Goal: Find specific page/section: Find specific page/section

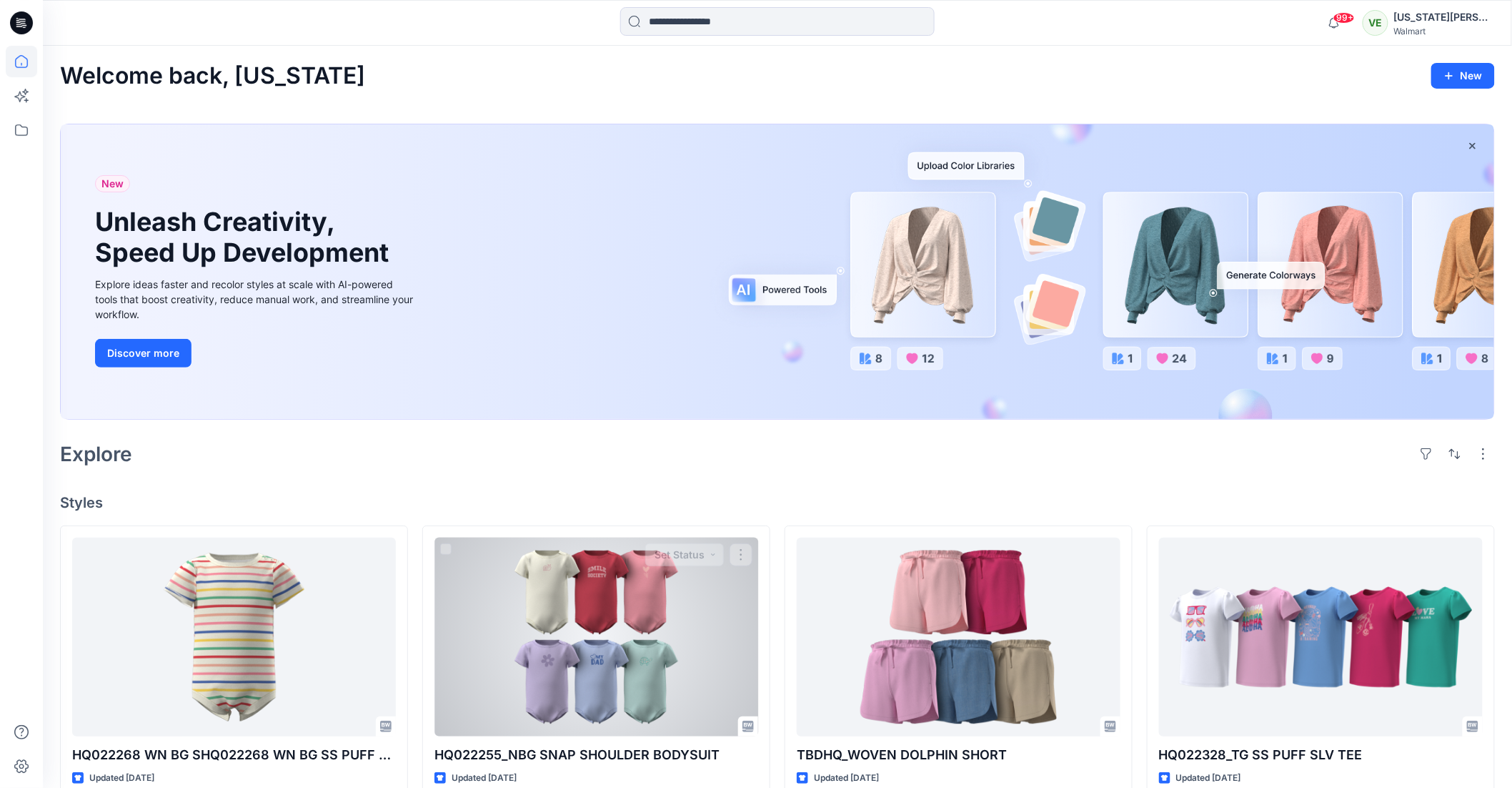
scroll to position [358, 0]
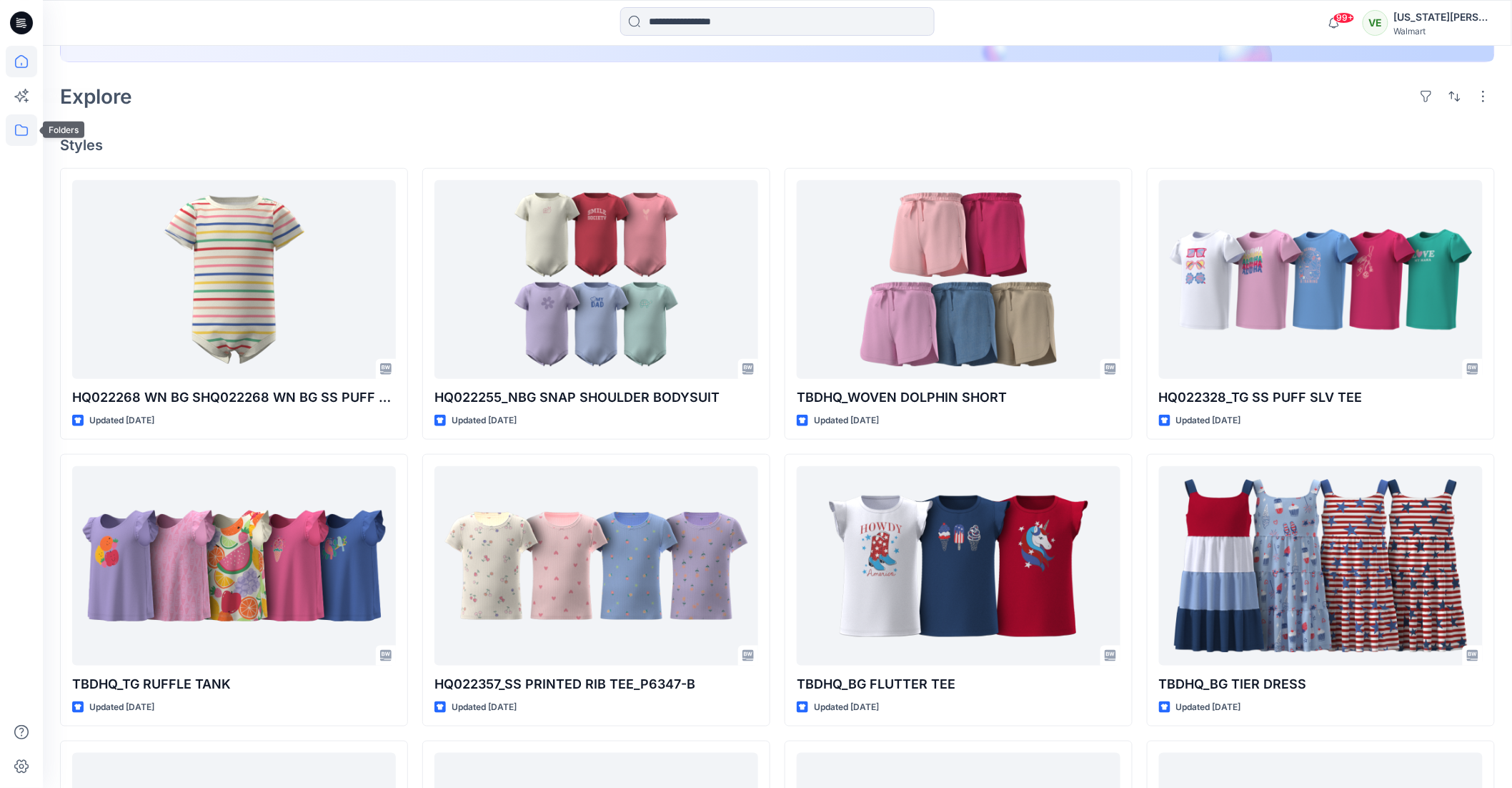
click at [21, 121] on icon at bounding box center [21, 130] width 31 height 31
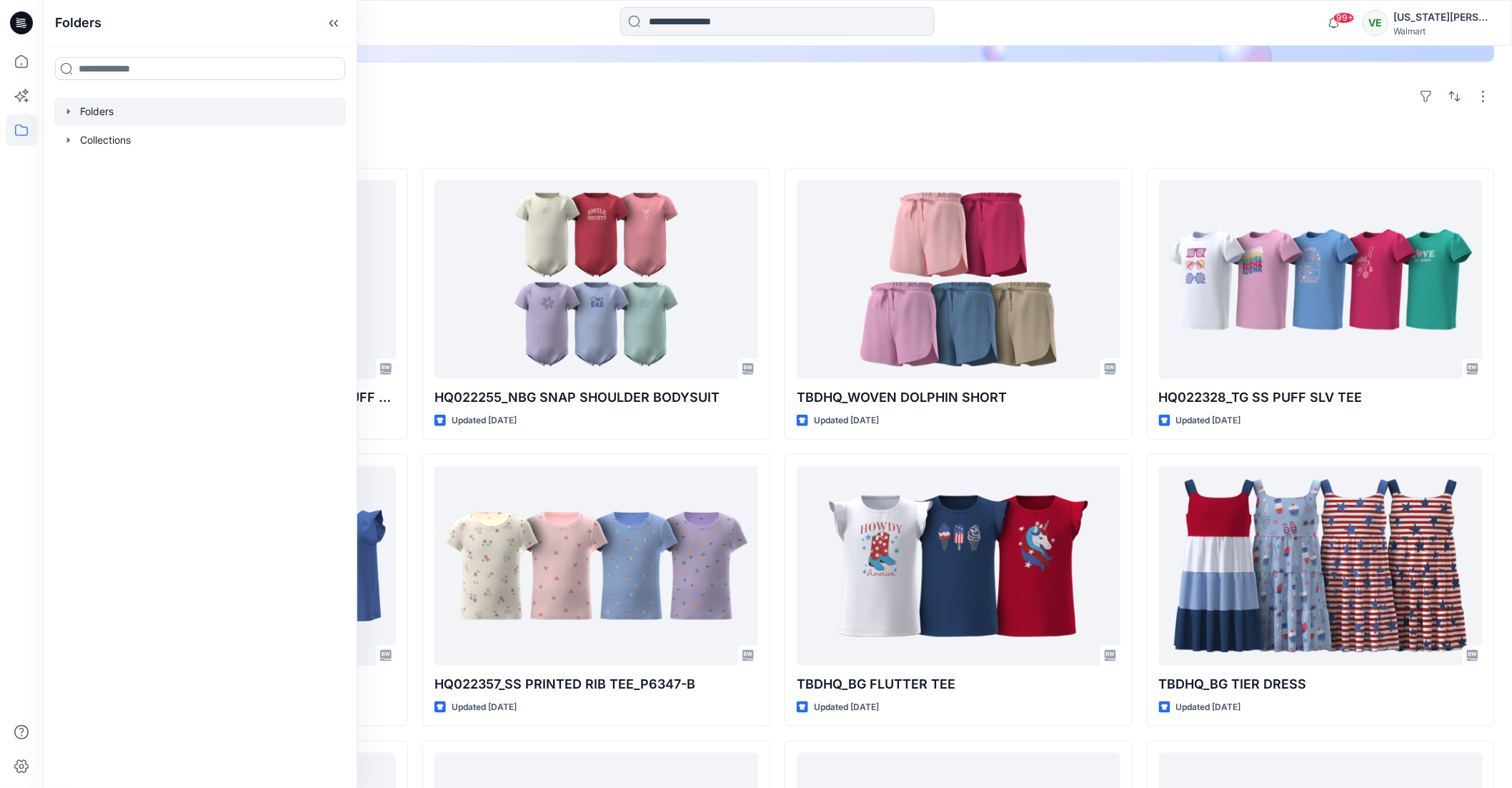
click at [147, 116] on div at bounding box center [200, 111] width 292 height 28
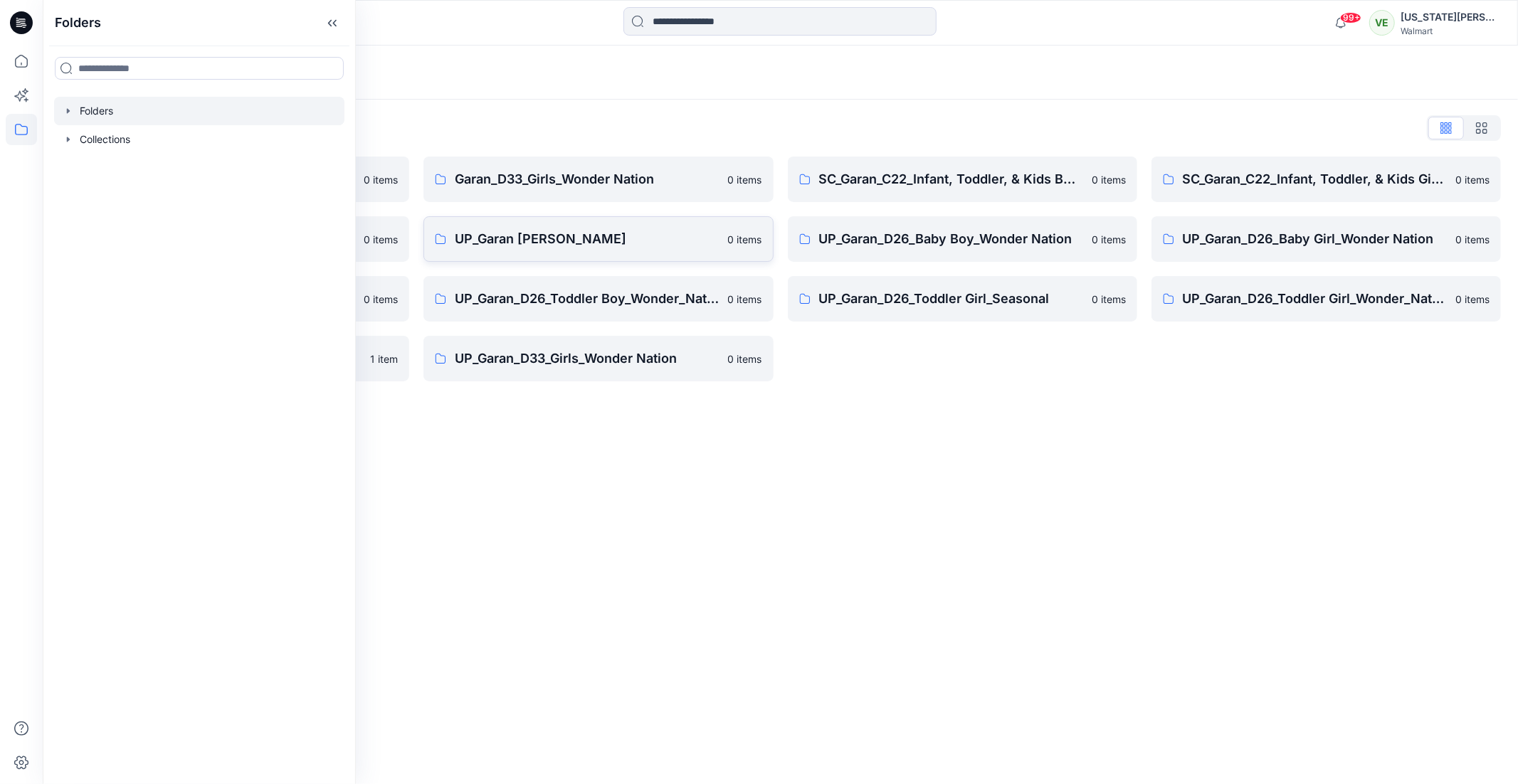
click at [556, 251] on link "UP_Garan [PERSON_NAME] 0 items" at bounding box center [598, 239] width 350 height 46
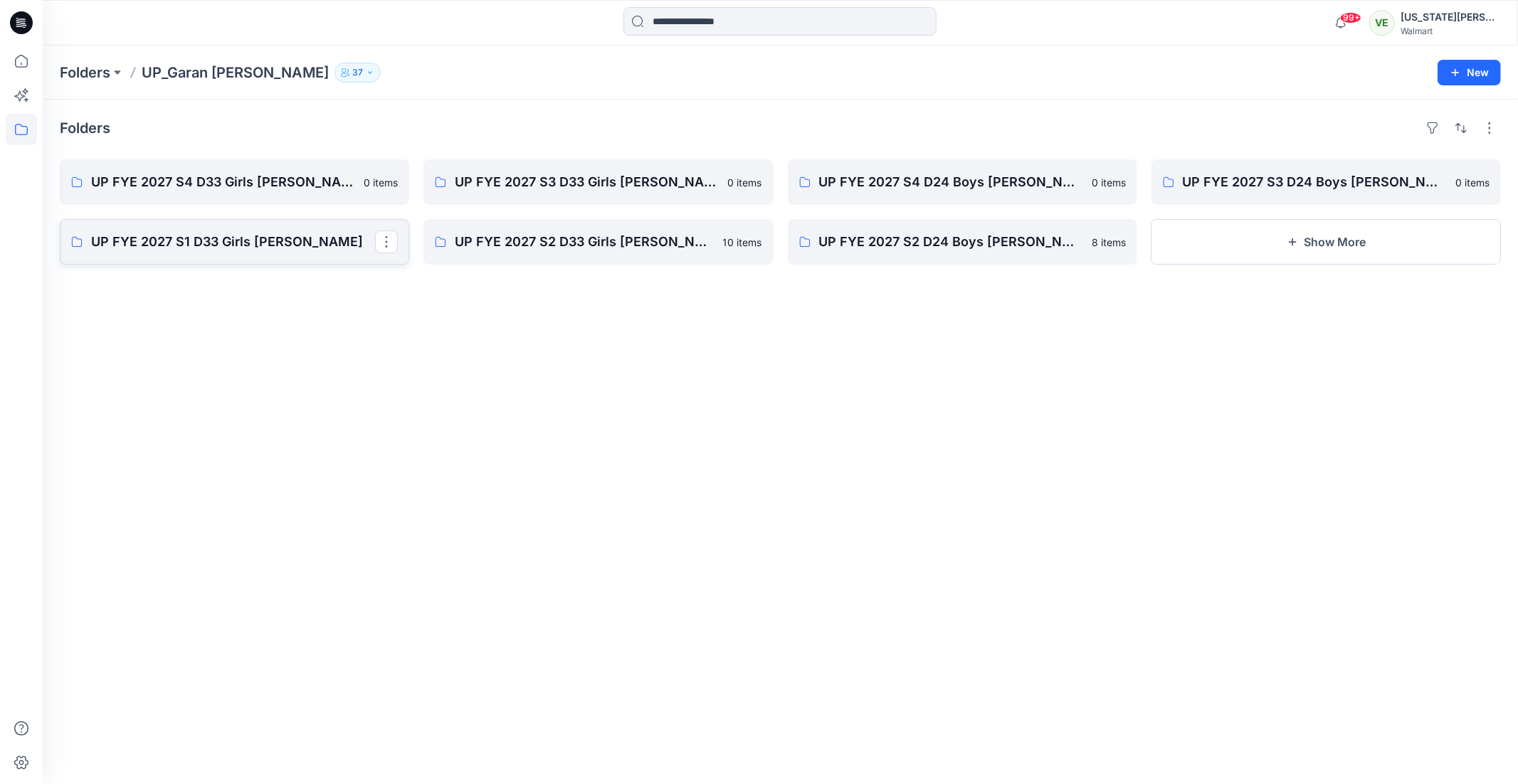
click at [292, 230] on link "UP FYE 2027 S1 D33 Girls [PERSON_NAME]" at bounding box center [234, 242] width 350 height 46
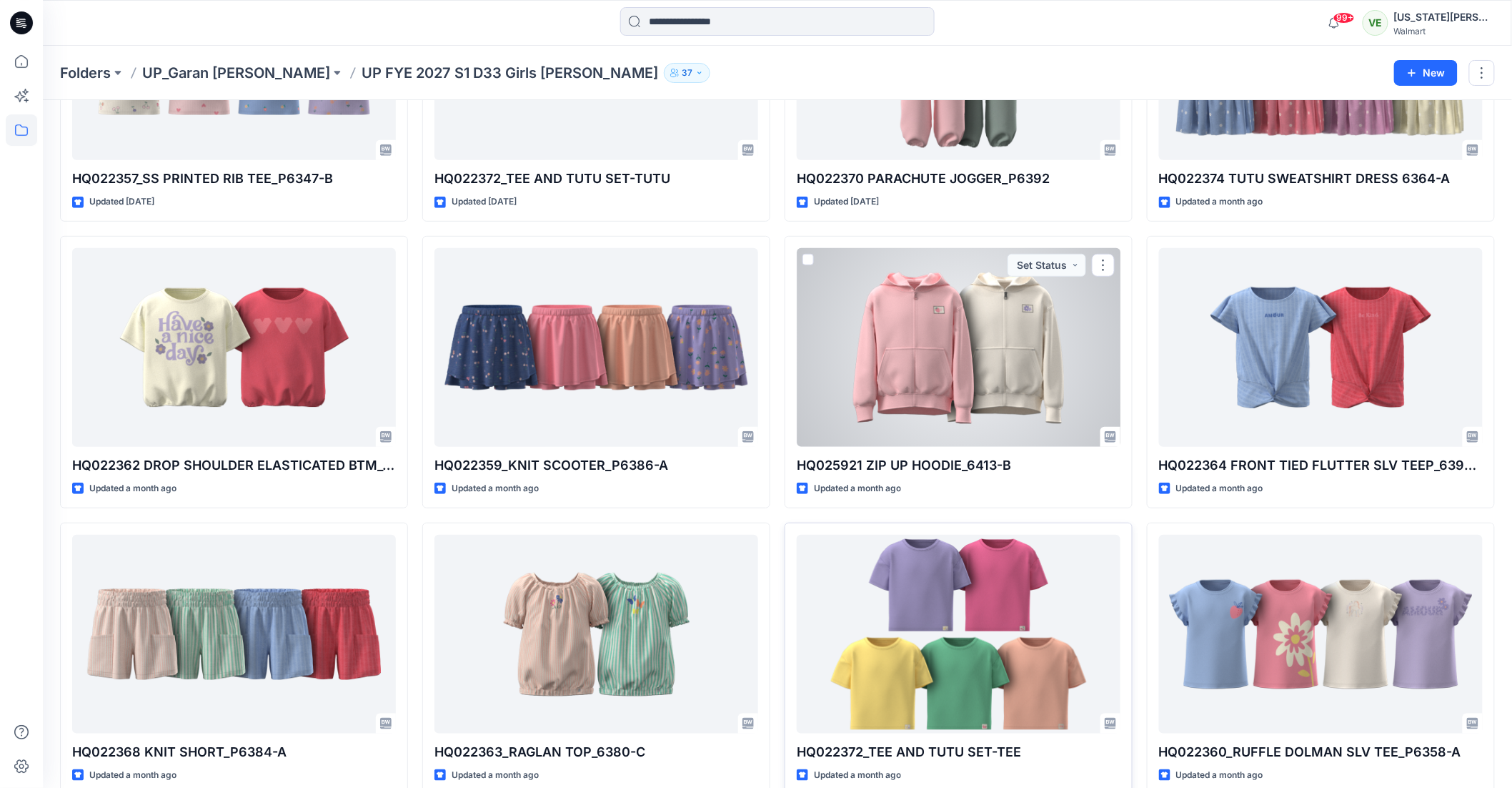
scroll to position [287, 0]
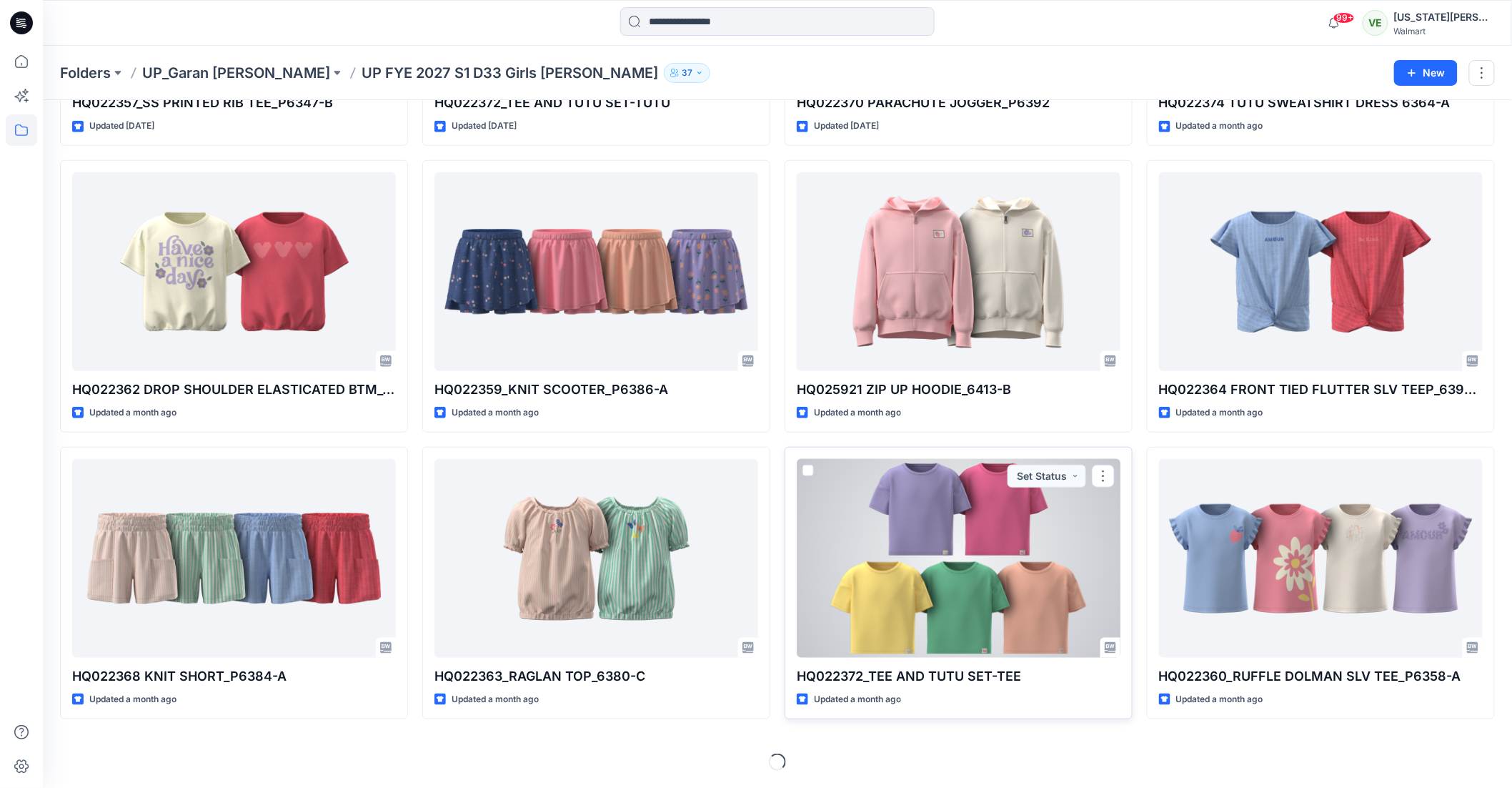
click at [975, 606] on div at bounding box center [959, 558] width 324 height 199
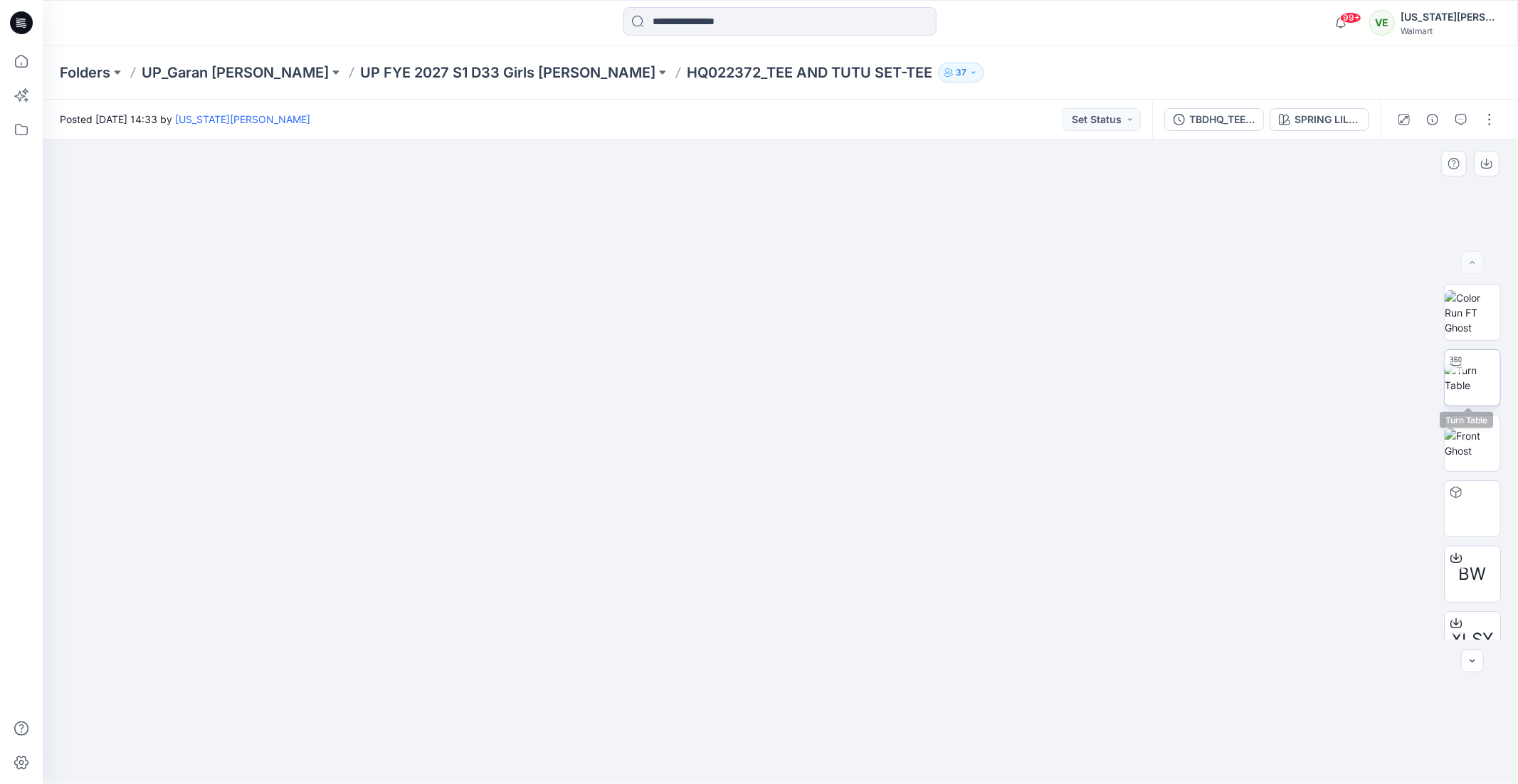
click at [1485, 371] on img at bounding box center [1472, 377] width 55 height 30
drag, startPoint x: 954, startPoint y: 582, endPoint x: 752, endPoint y: 460, distance: 236.0
click at [869, 608] on div at bounding box center [781, 462] width 1475 height 644
drag, startPoint x: 807, startPoint y: 531, endPoint x: 803, endPoint y: 445, distance: 86.1
click at [803, 434] on img at bounding box center [777, 181] width 1571 height 1206
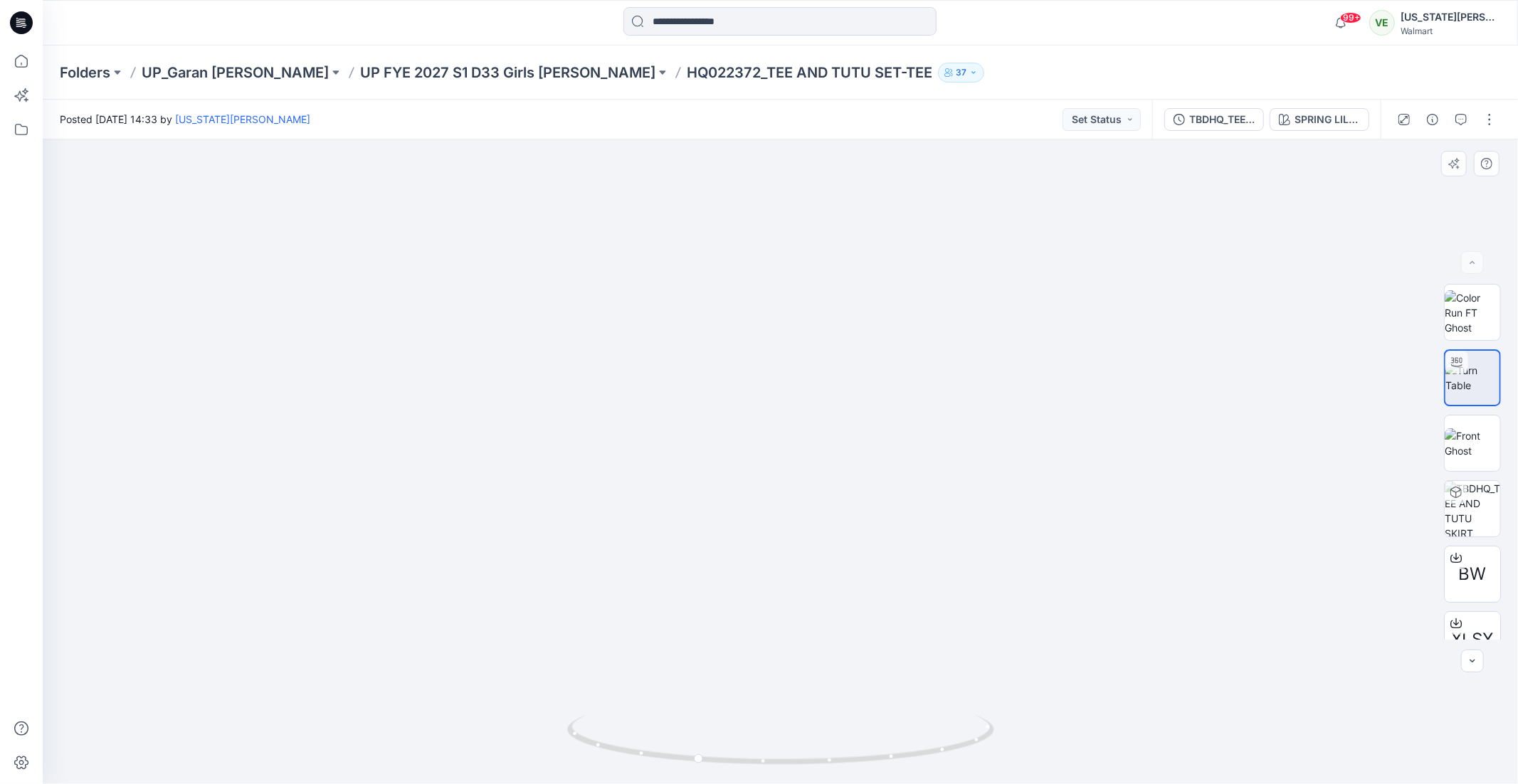
drag, startPoint x: 810, startPoint y: 490, endPoint x: 807, endPoint y: 503, distance: 13.3
click at [807, 503] on img at bounding box center [767, 131] width 1757 height 1305
click at [1462, 318] on img at bounding box center [1472, 313] width 55 height 45
click at [1462, 377] on img at bounding box center [1472, 377] width 55 height 30
drag, startPoint x: 894, startPoint y: 629, endPoint x: 1009, endPoint y: 638, distance: 115.4
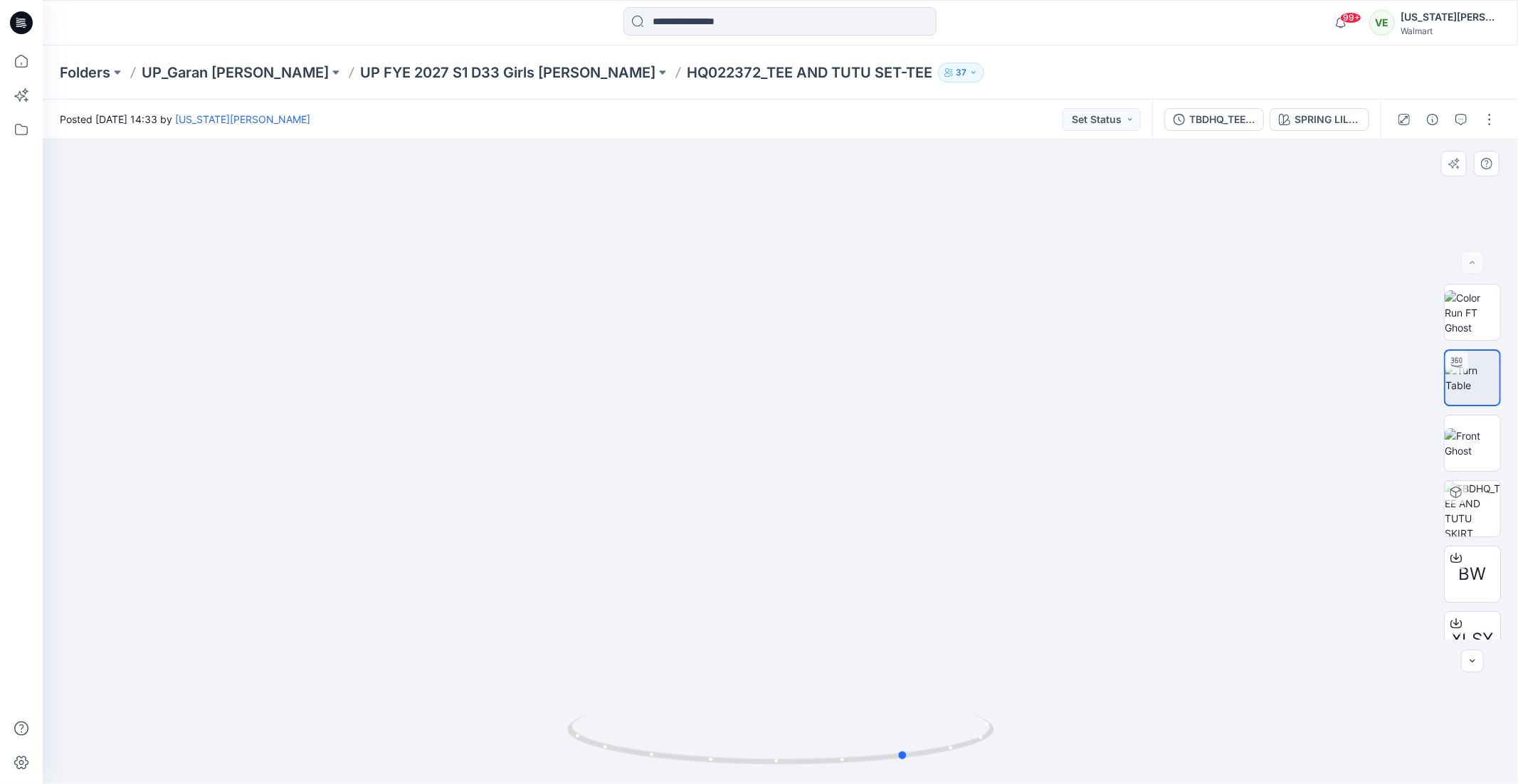
click at [1009, 638] on div at bounding box center [781, 462] width 1475 height 644
drag, startPoint x: 759, startPoint y: 653, endPoint x: 762, endPoint y: 557, distance: 96.0
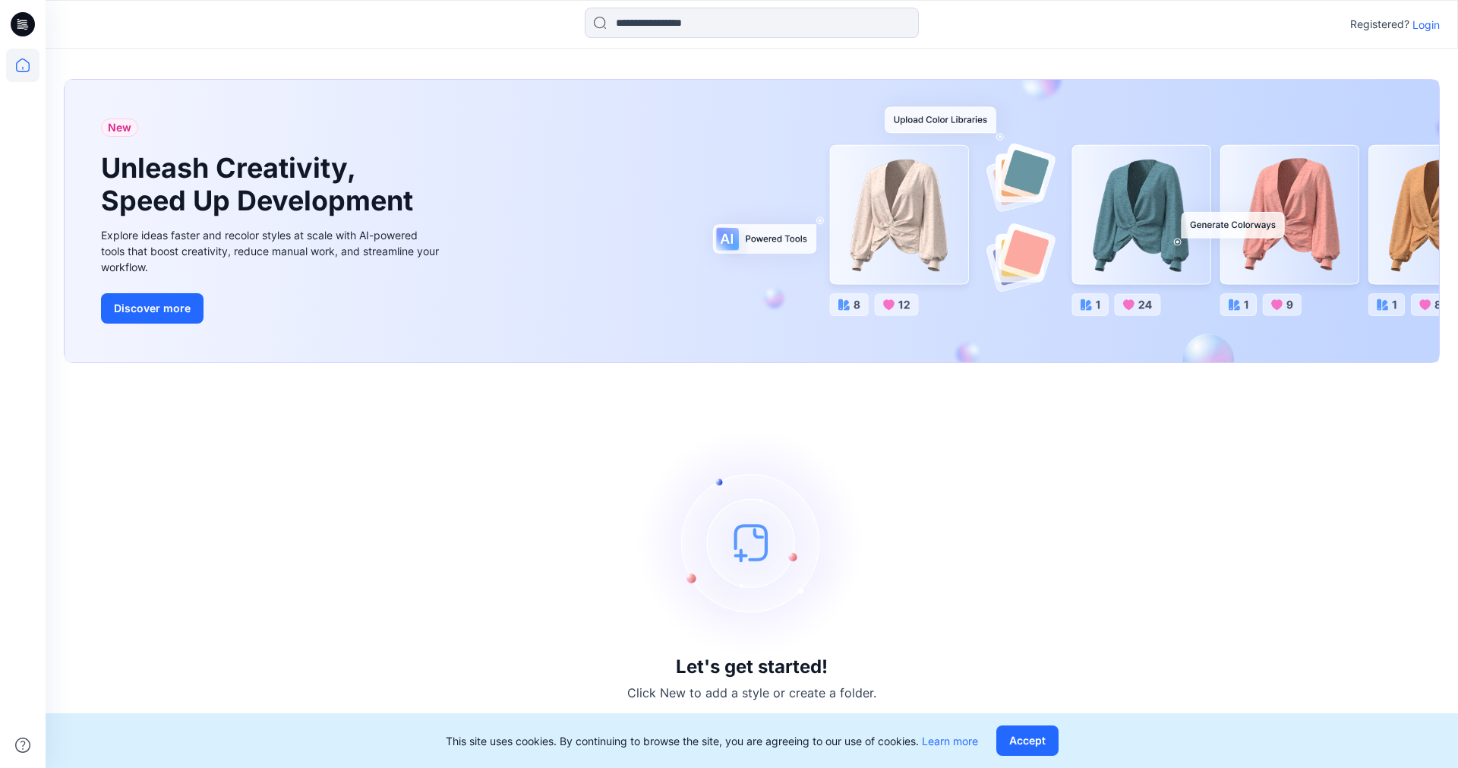
click at [1413, 22] on p "Login" at bounding box center [1426, 25] width 27 height 16
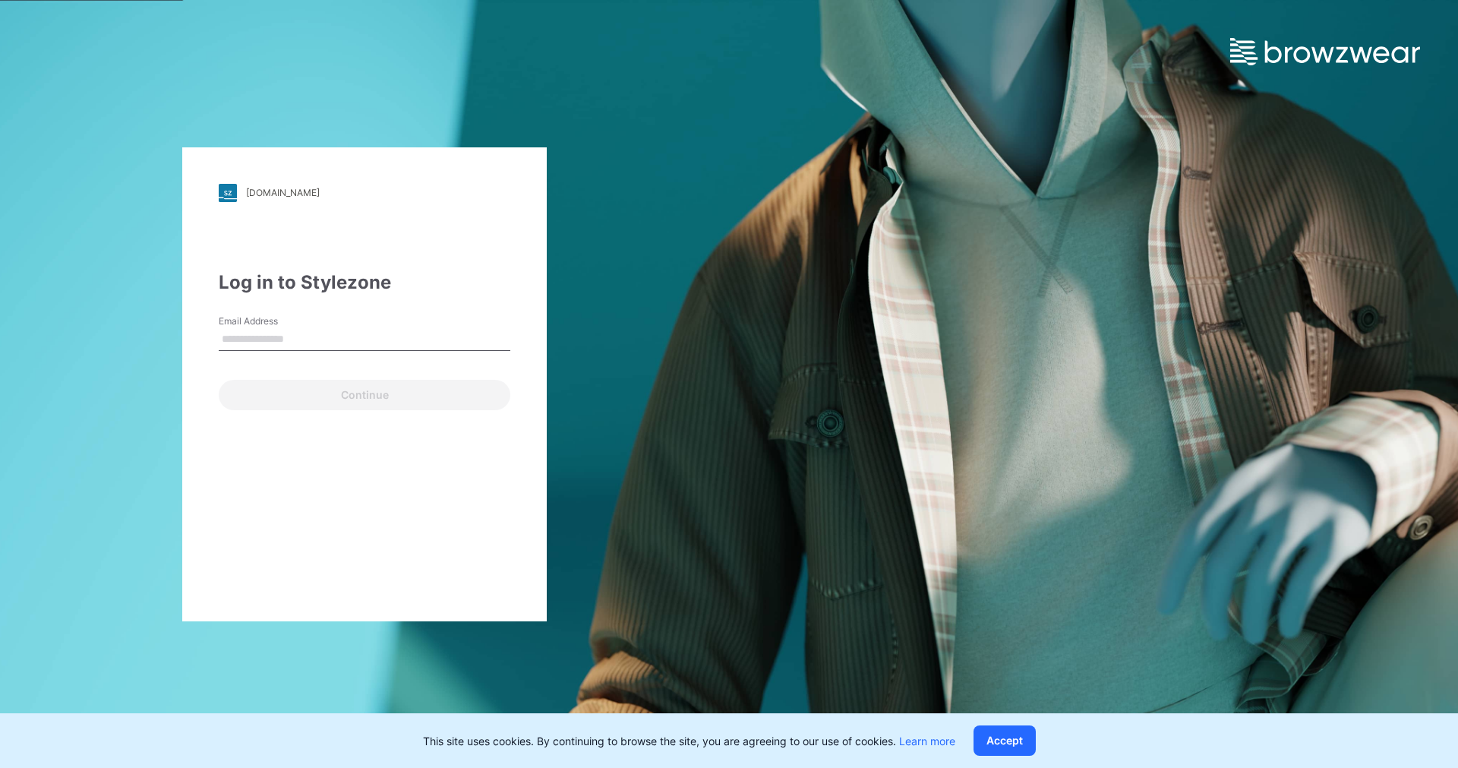
click at [388, 336] on input "Email Address" at bounding box center [365, 339] width 292 height 23
type input "**********"
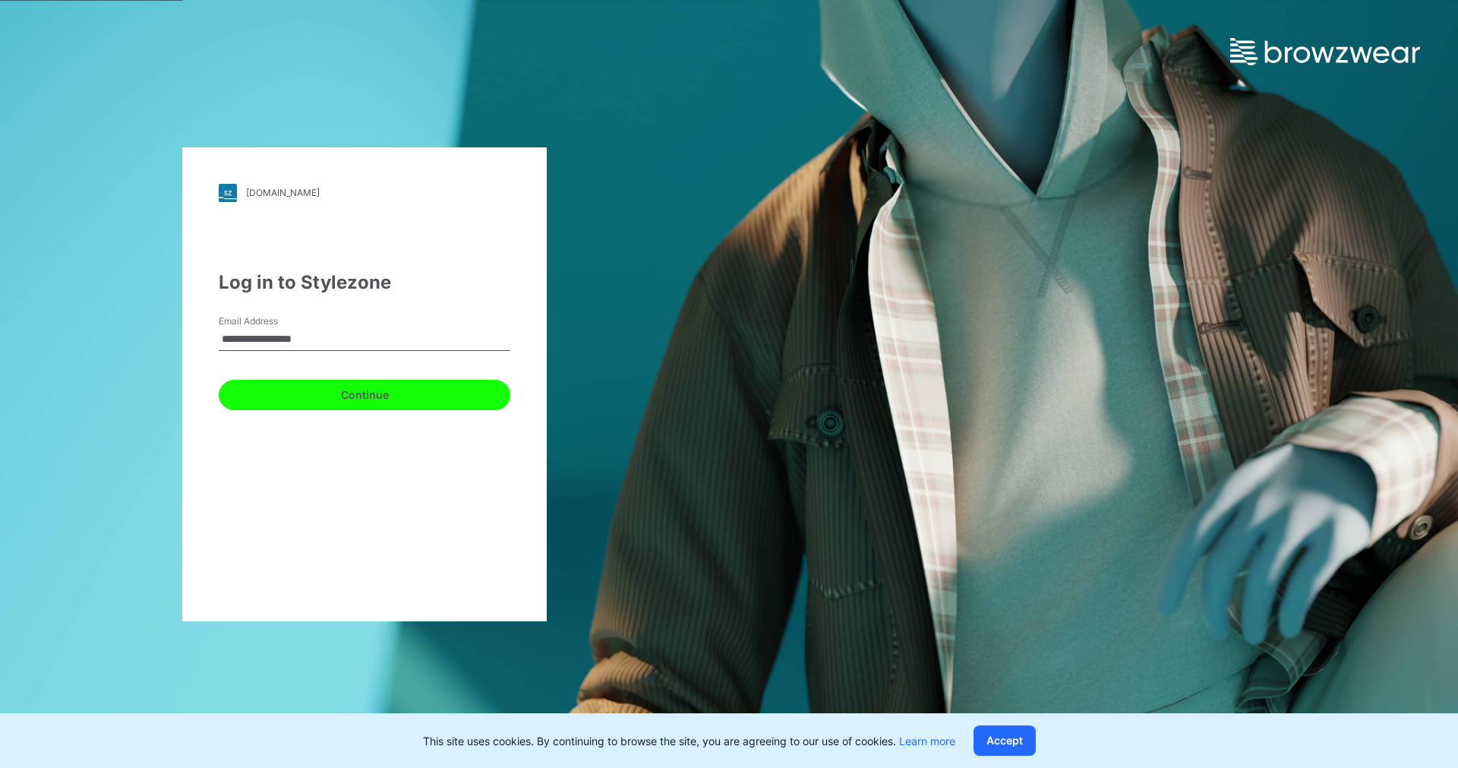
click at [329, 387] on button "Continue" at bounding box center [365, 395] width 292 height 30
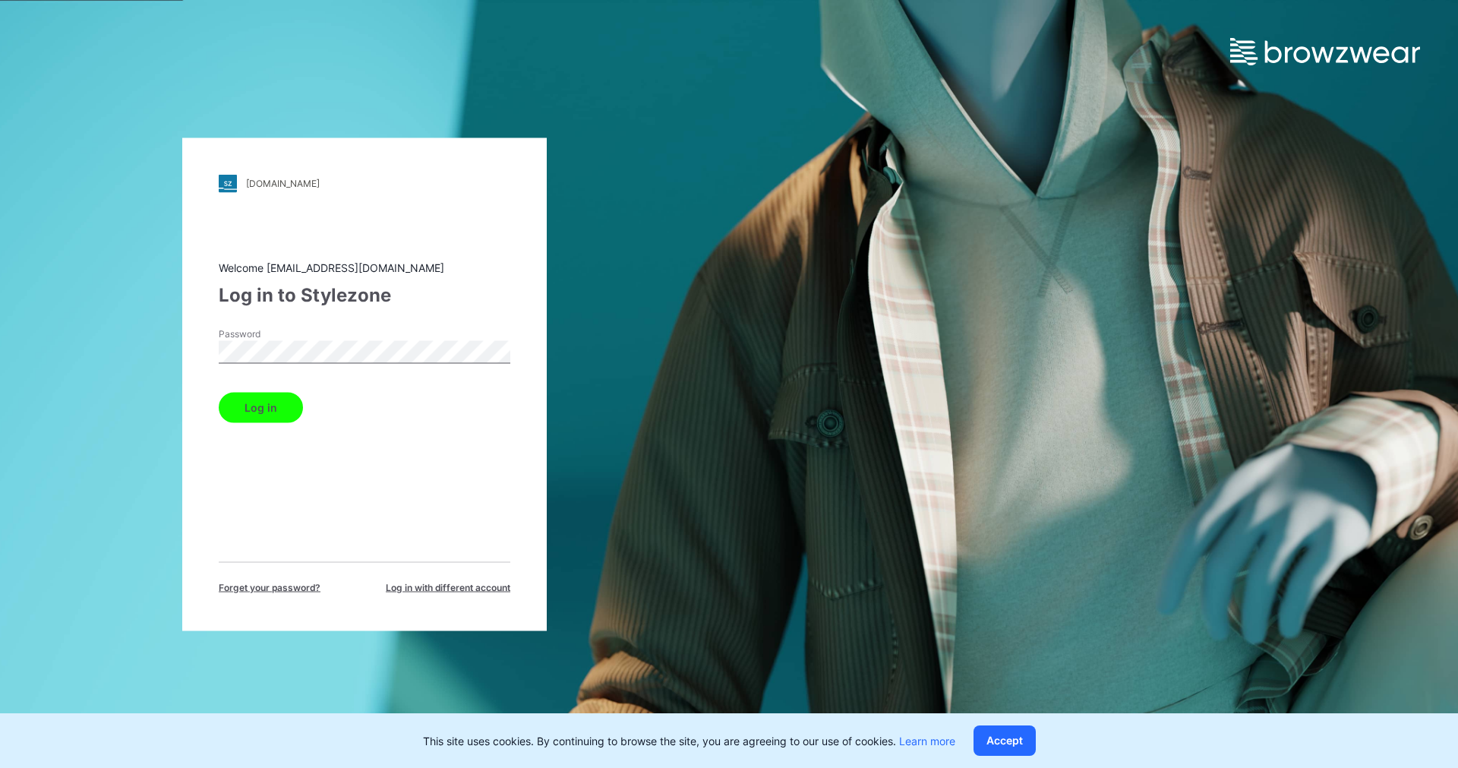
click at [243, 426] on div "Welcome vestrada@garan.com Log in to Stylezone Password Log in Forget your pass…" at bounding box center [365, 426] width 292 height 335
click at [248, 408] on button "Log in" at bounding box center [261, 407] width 84 height 30
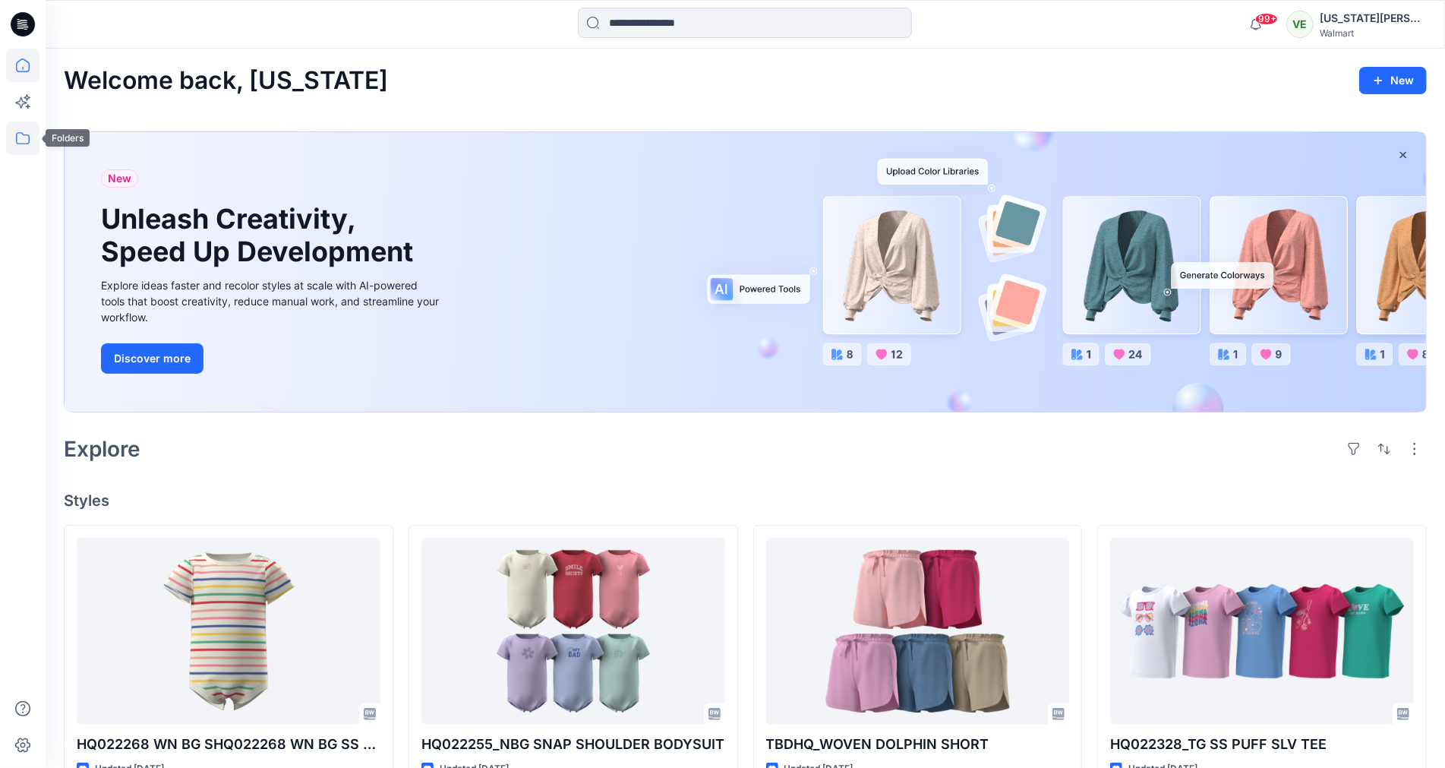
click at [21, 130] on icon at bounding box center [22, 138] width 33 height 33
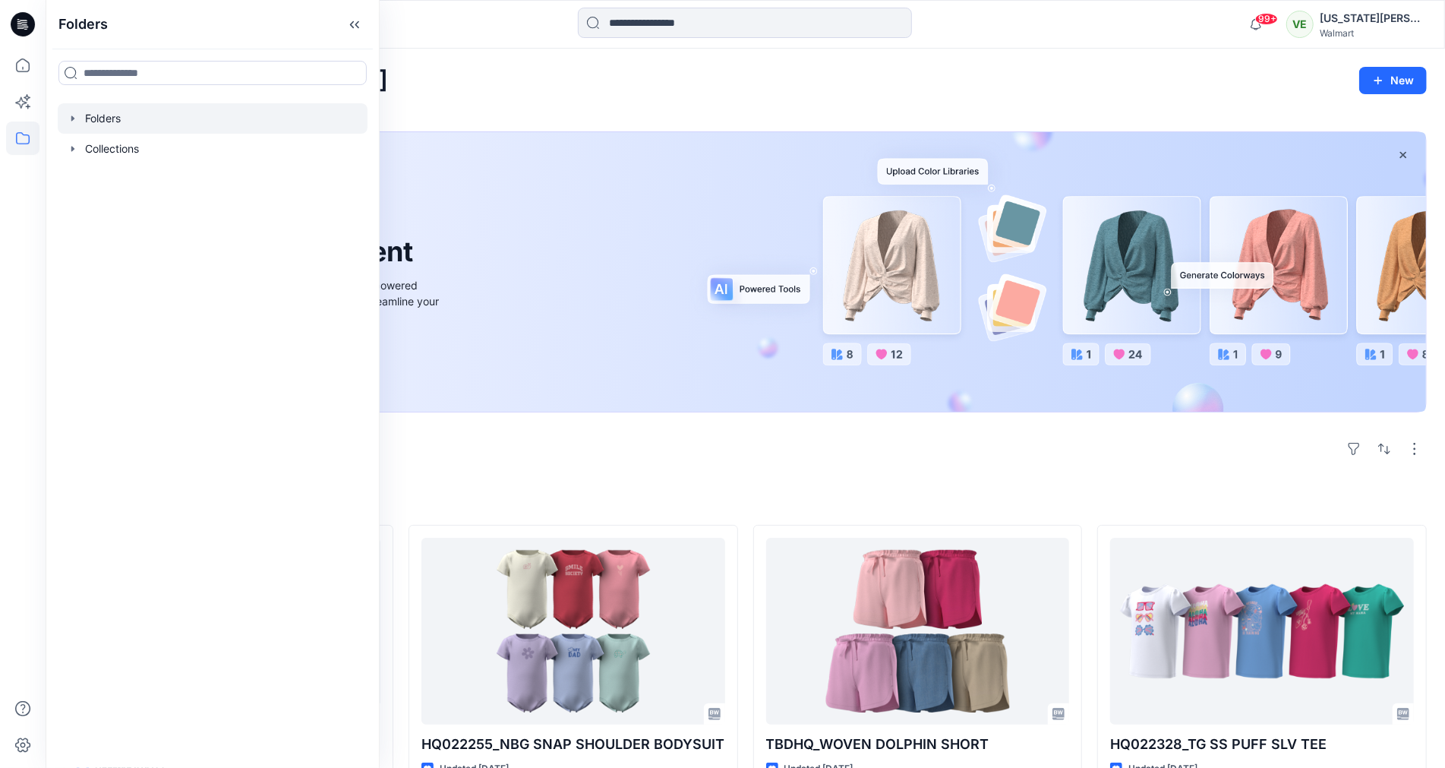
click at [144, 112] on div at bounding box center [213, 118] width 310 height 30
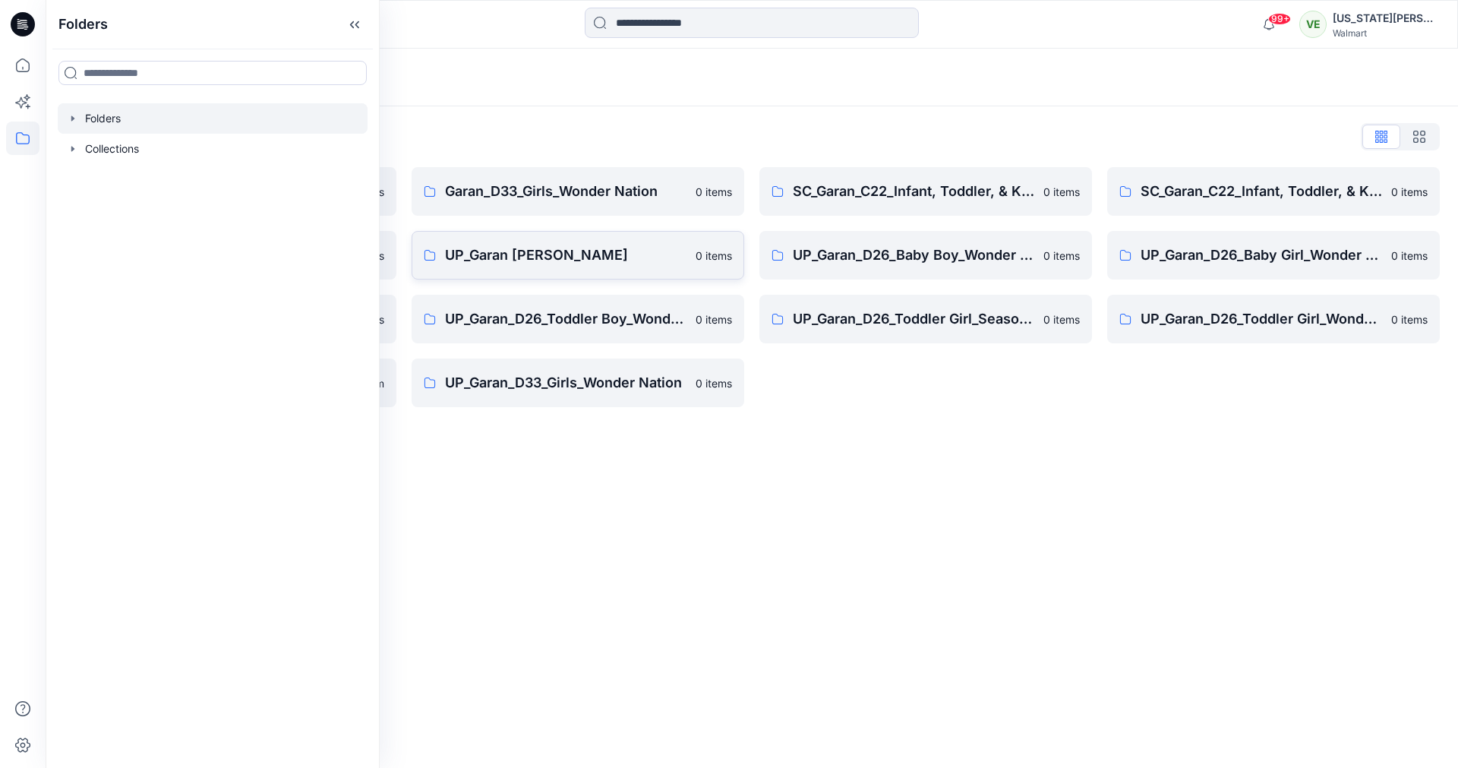
click at [606, 239] on link "UP_Garan [PERSON_NAME] 0 items" at bounding box center [578, 255] width 333 height 49
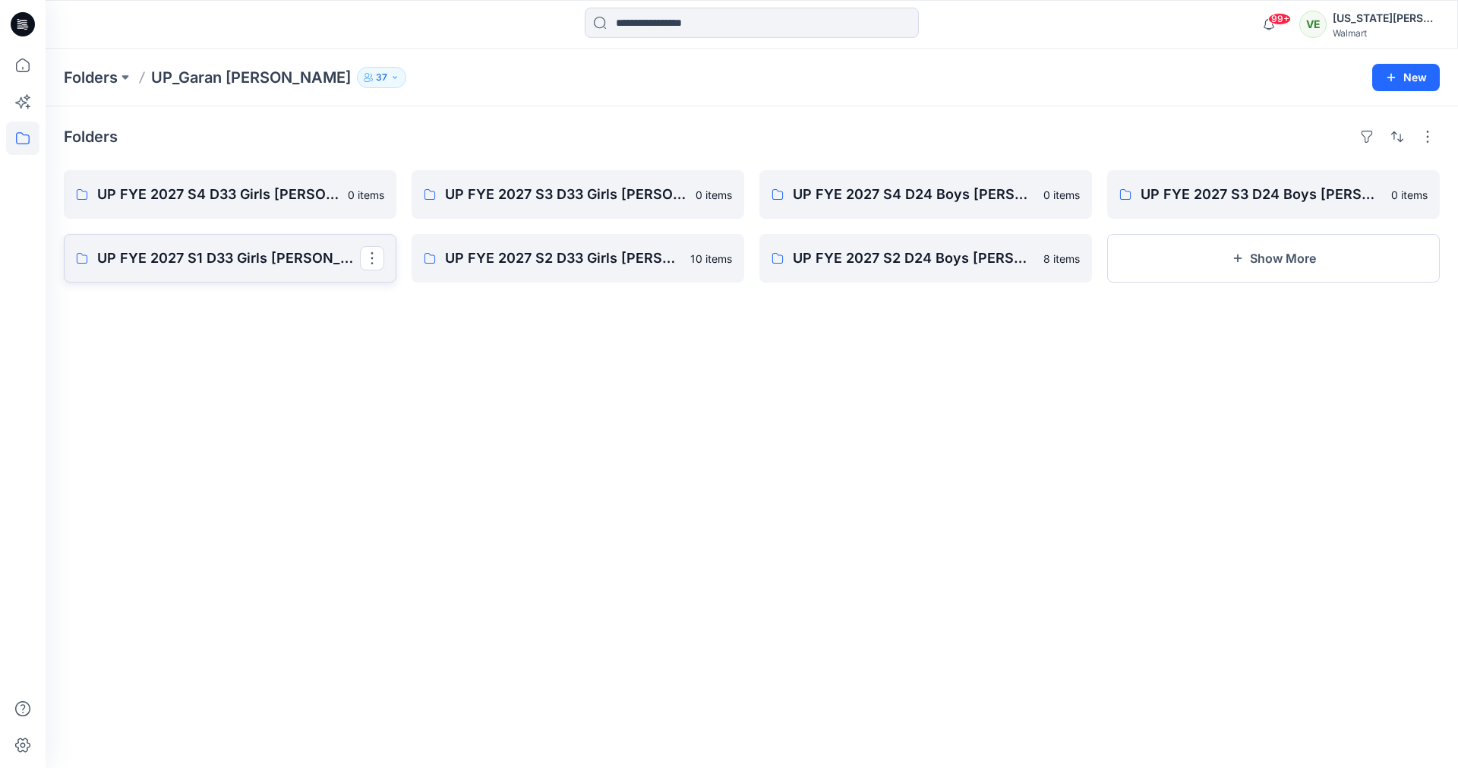
click at [285, 251] on p "UP FYE 2027 S1 D33 Girls [PERSON_NAME]" at bounding box center [228, 258] width 263 height 21
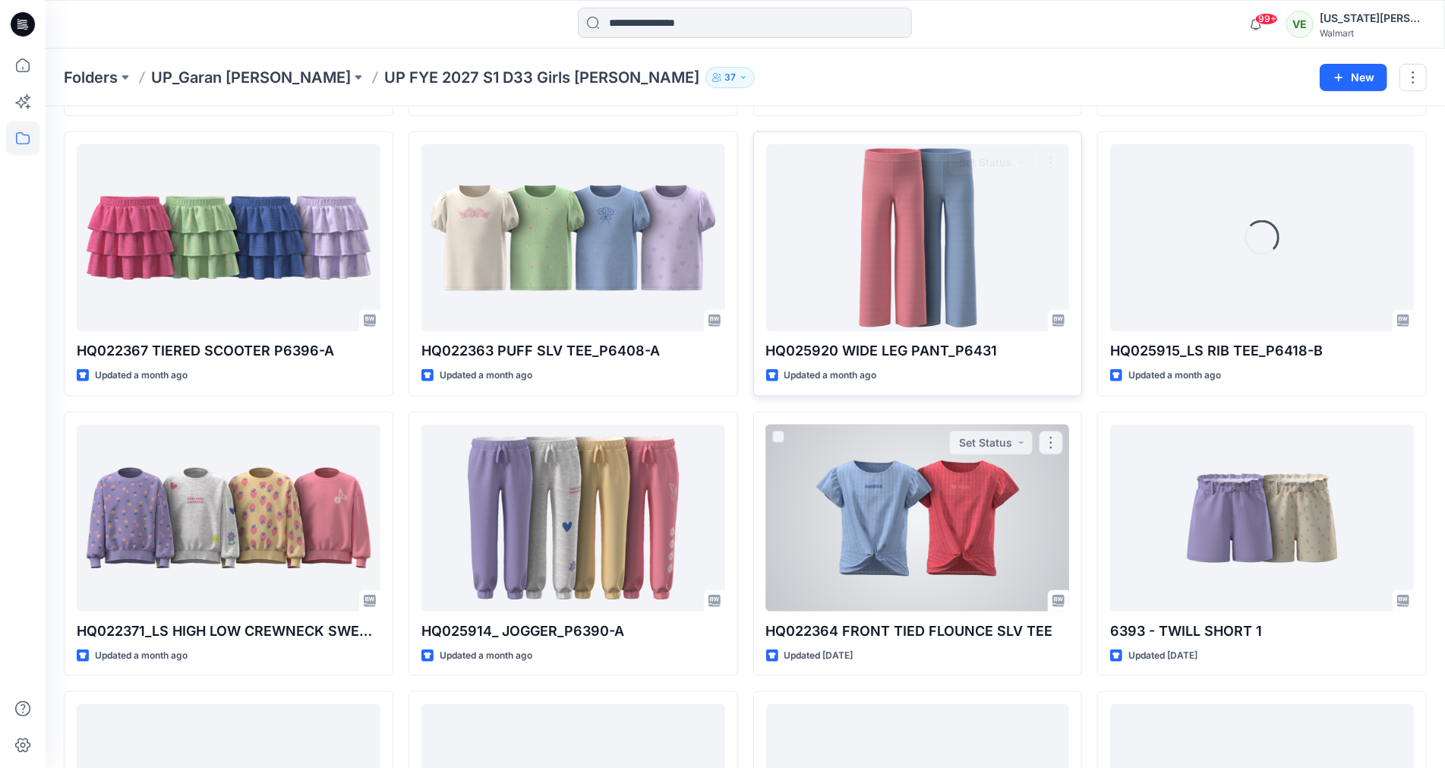
scroll to position [882, 0]
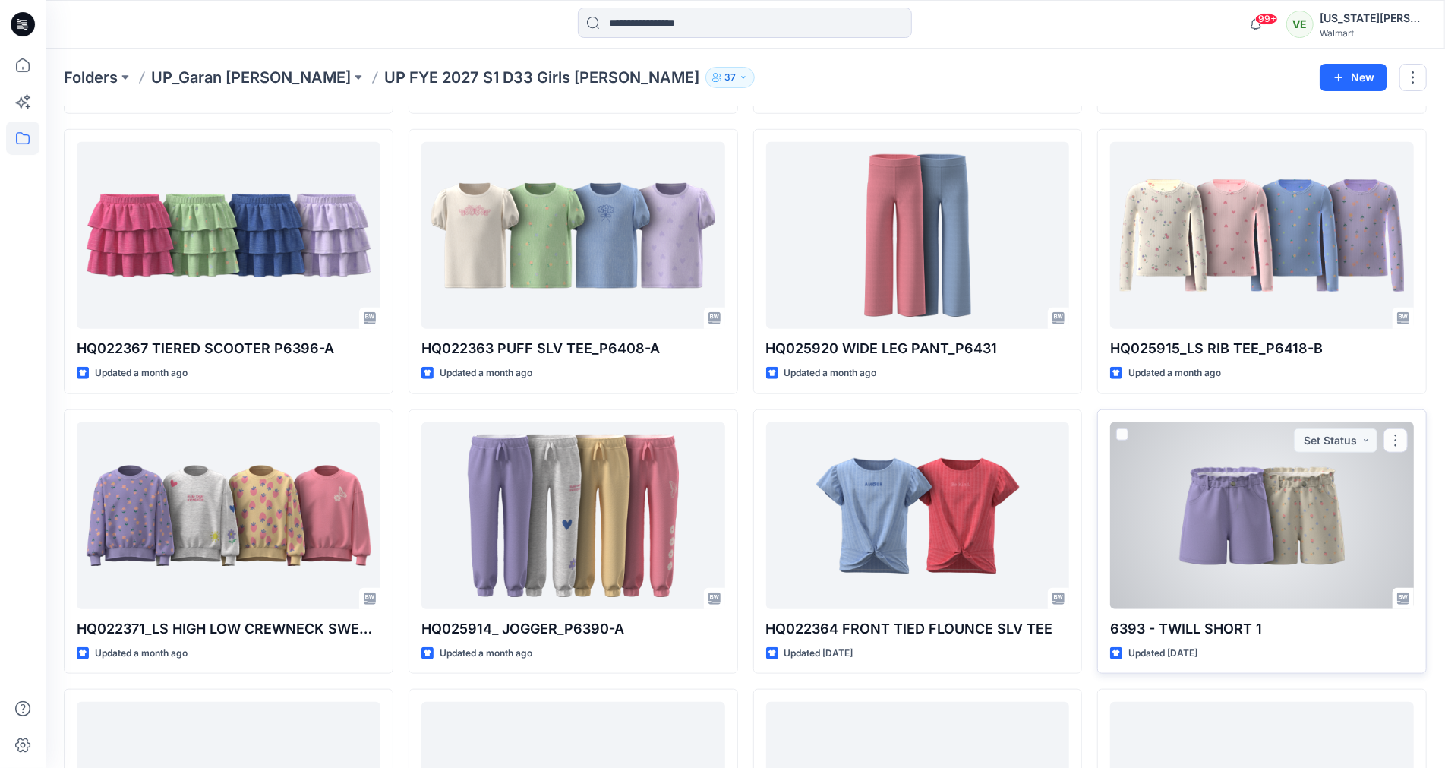
click at [1206, 580] on div at bounding box center [1262, 515] width 304 height 187
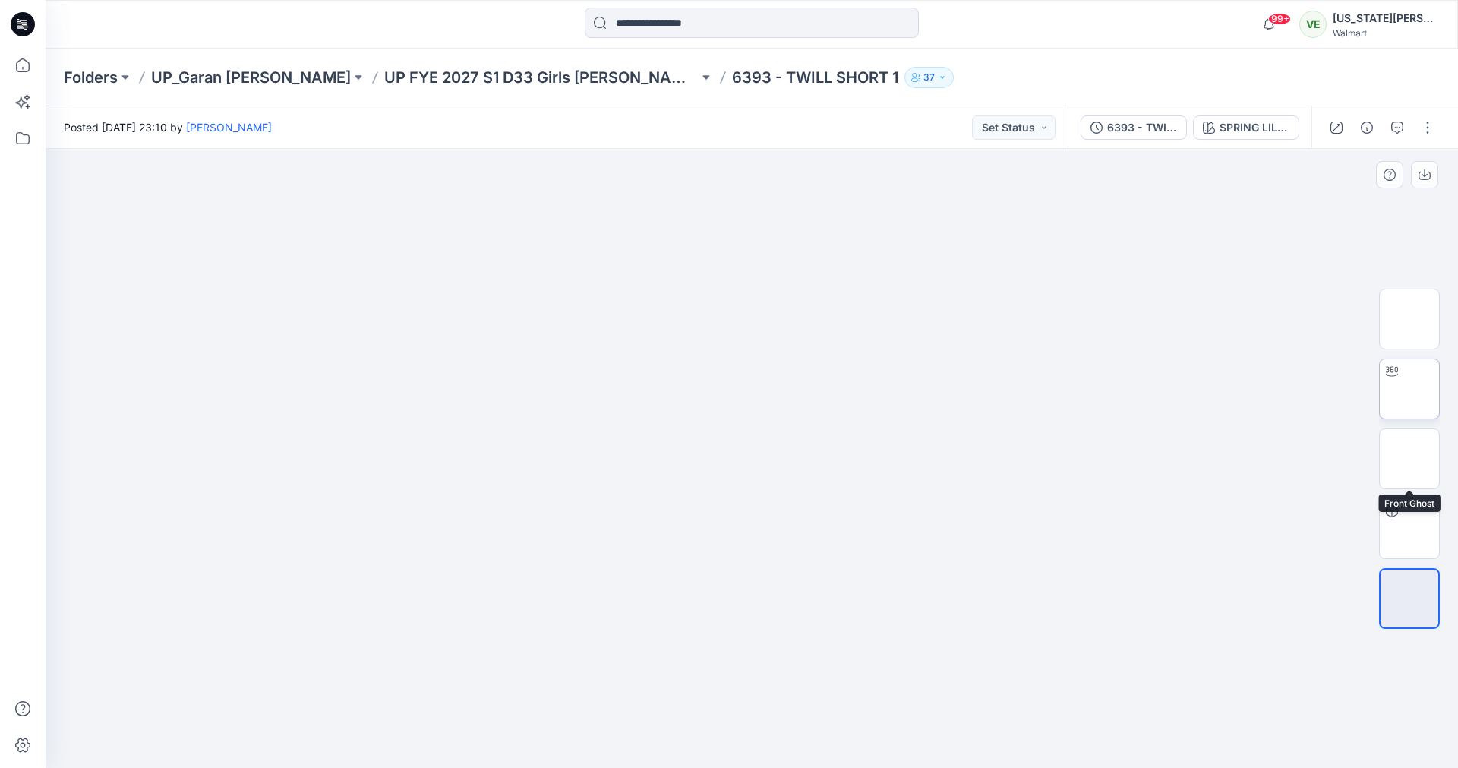
click at [1410, 389] on img at bounding box center [1410, 389] width 0 height 0
drag, startPoint x: 737, startPoint y: 655, endPoint x: 738, endPoint y: 438, distance: 217.2
drag, startPoint x: 710, startPoint y: 586, endPoint x: 701, endPoint y: 510, distance: 76.5
